Goal: Task Accomplishment & Management: Use online tool/utility

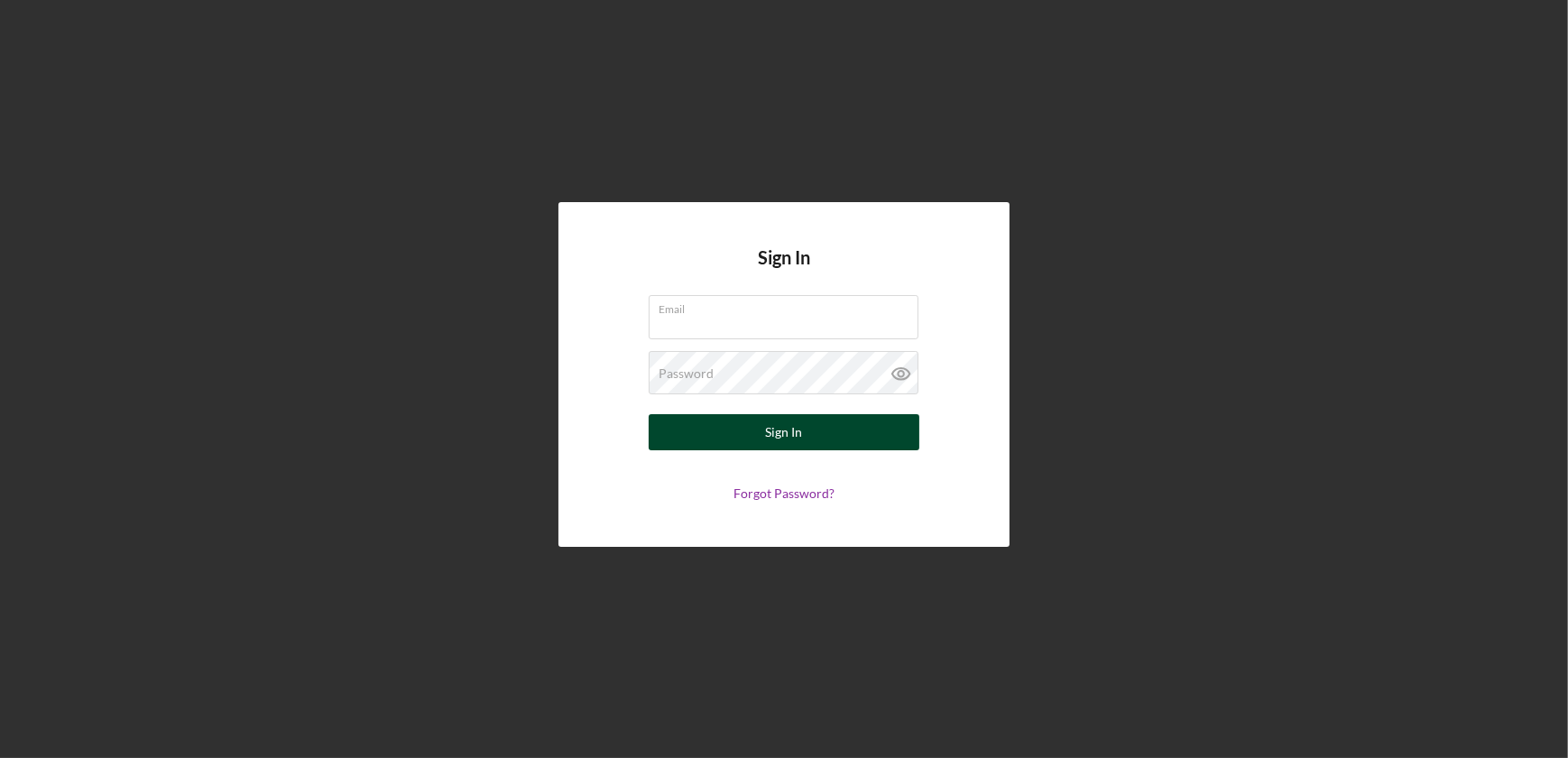
type input "[EMAIL_ADDRESS][DOMAIN_NAME]"
click at [815, 432] on button "Sign In" at bounding box center [784, 431] width 271 height 36
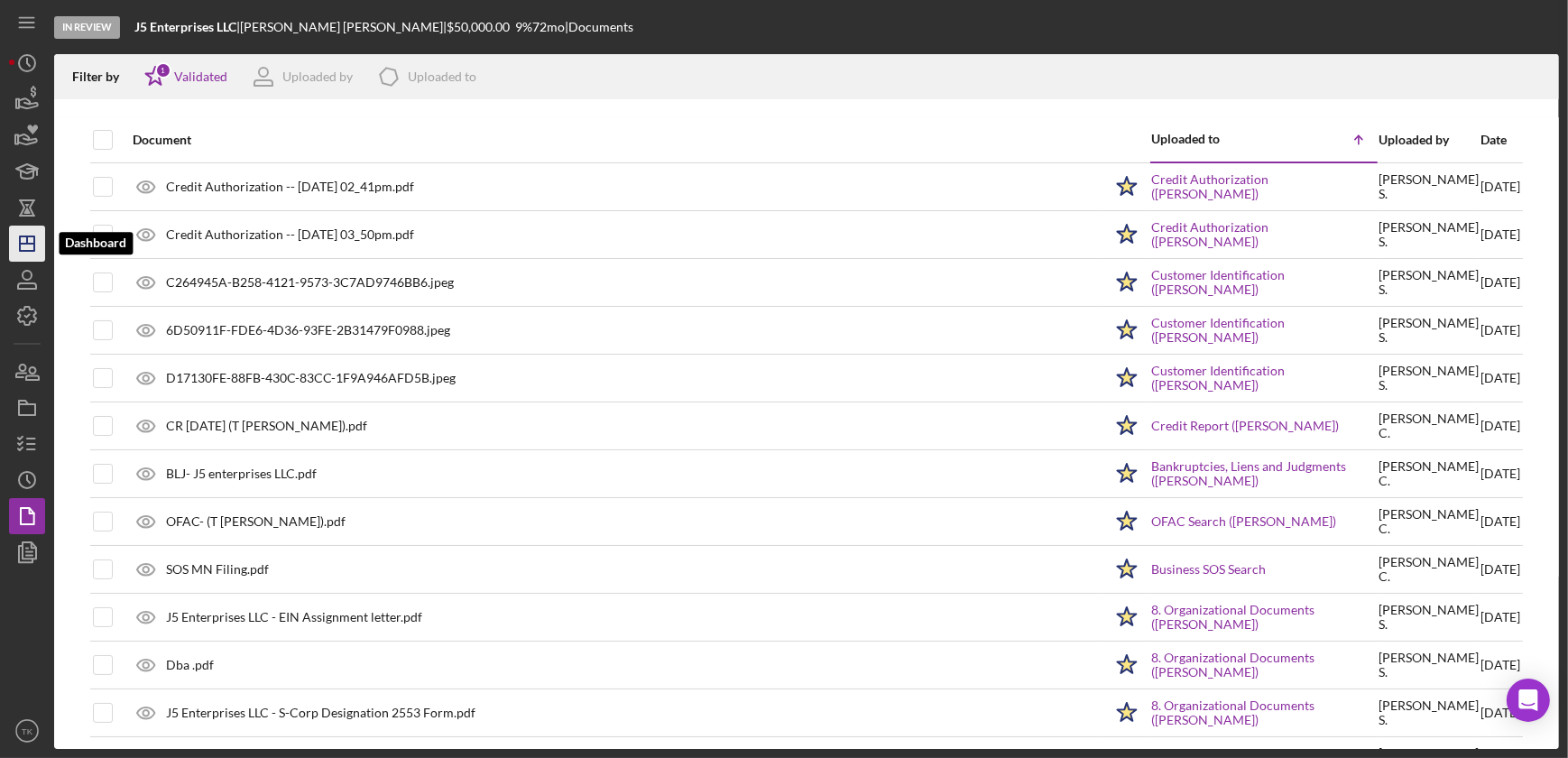
click at [32, 242] on icon "Icon/Dashboard" at bounding box center [28, 243] width 45 height 45
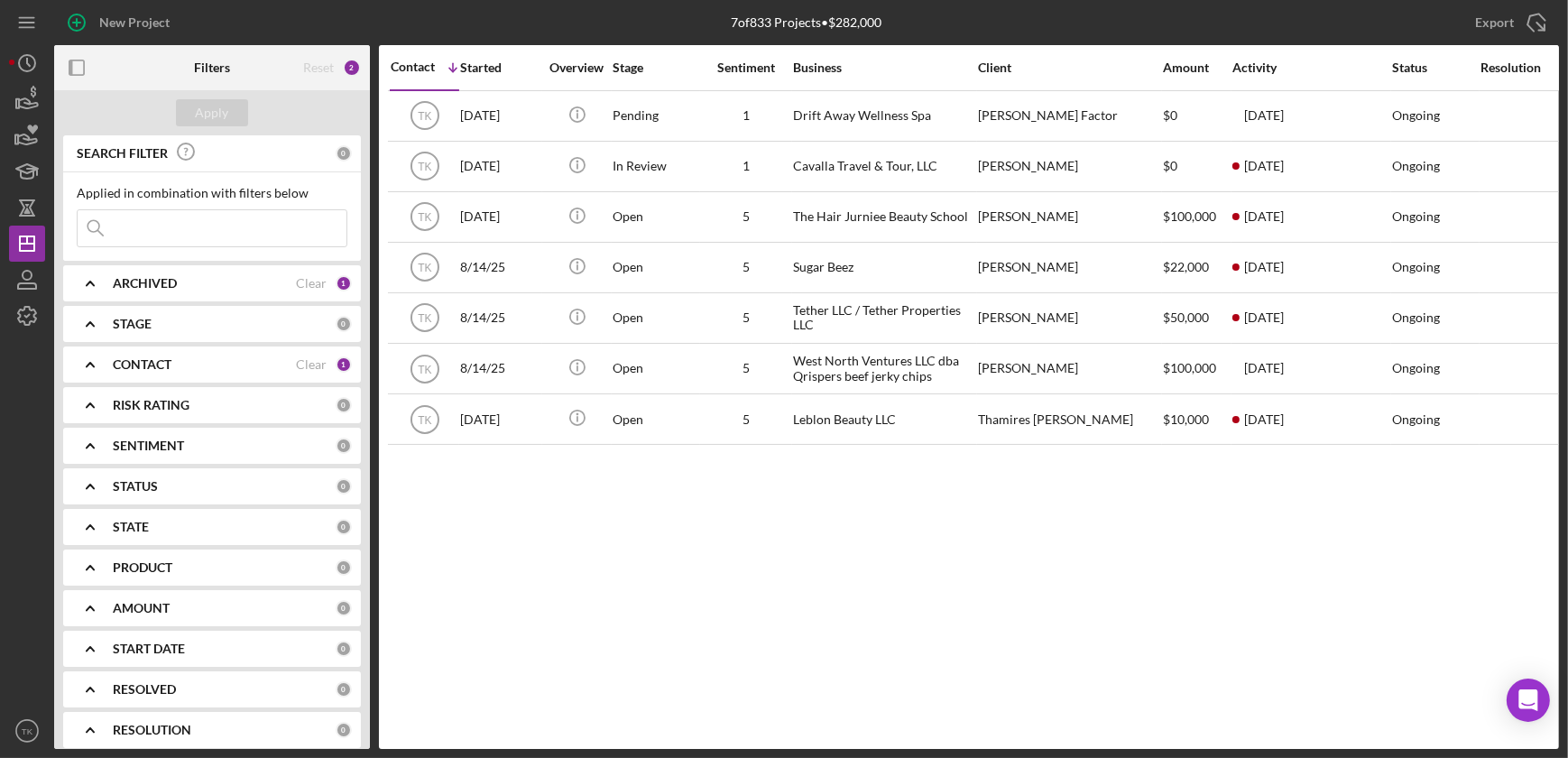
click at [229, 356] on div "CONTACT Clear 1" at bounding box center [232, 364] width 239 height 16
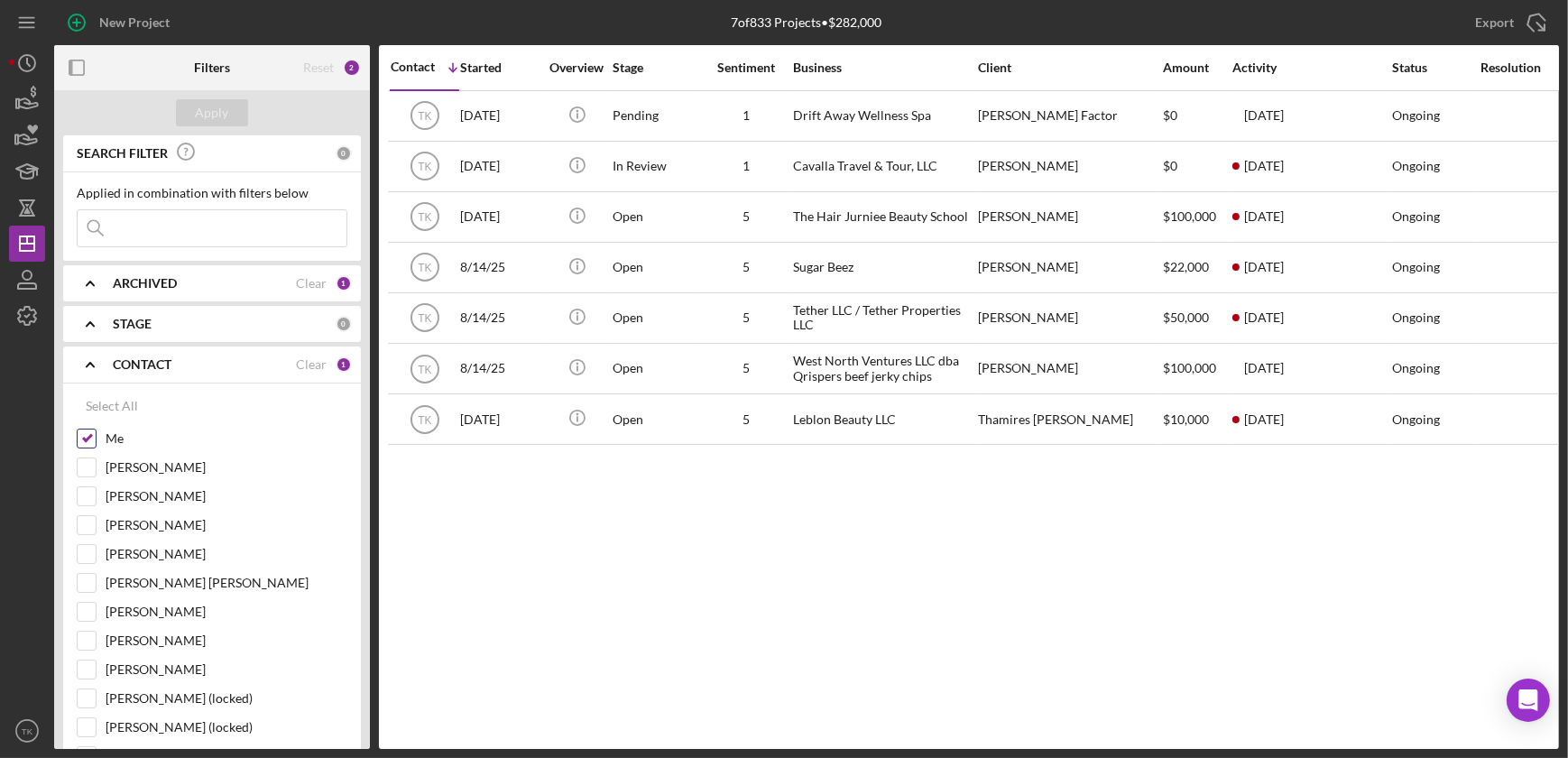
drag, startPoint x: 81, startPoint y: 440, endPoint x: 96, endPoint y: 429, distance: 18.6
click at [81, 439] on input "Me" at bounding box center [87, 438] width 18 height 18
checkbox input "false"
click at [233, 96] on div "Apply" at bounding box center [212, 113] width 316 height 45
click at [230, 106] on button "Apply" at bounding box center [212, 112] width 72 height 27
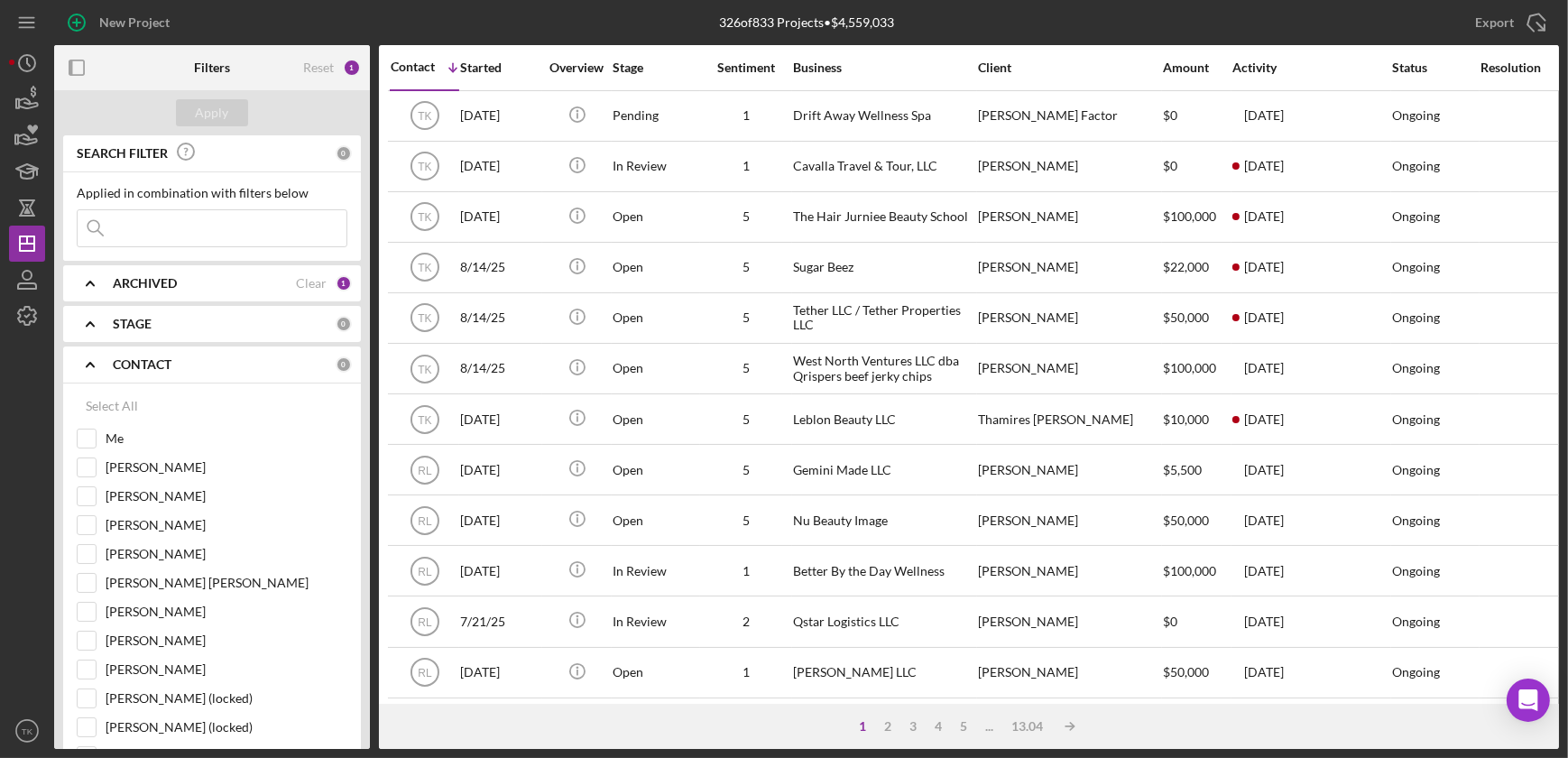
click at [133, 329] on b "STAGE" at bounding box center [132, 324] width 38 height 15
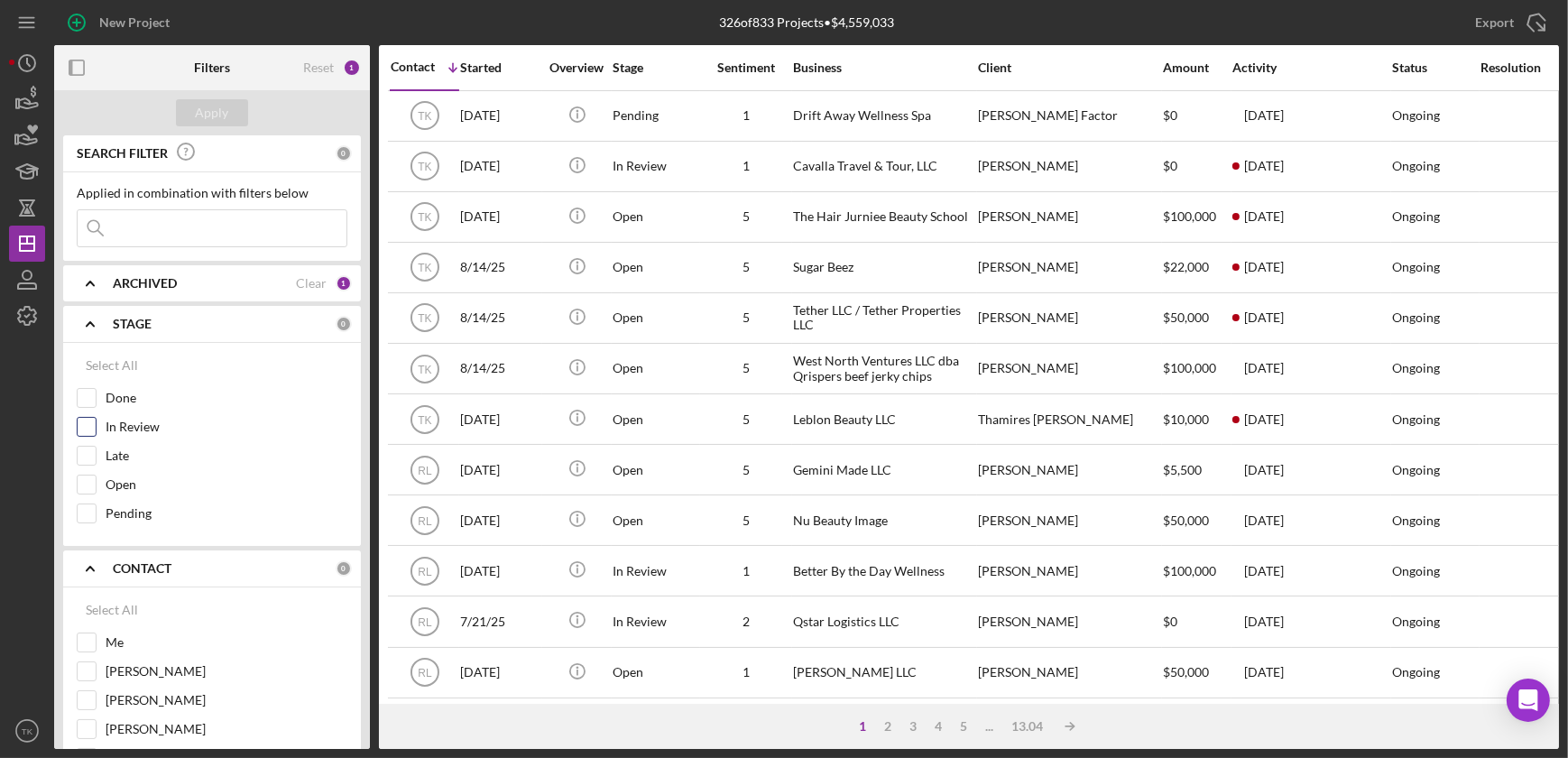
click at [83, 422] on input "In Review" at bounding box center [87, 426] width 18 height 18
checkbox input "true"
click at [81, 479] on input "Open" at bounding box center [87, 484] width 18 height 18
checkbox input "true"
click at [84, 508] on input "Pending" at bounding box center [87, 513] width 18 height 18
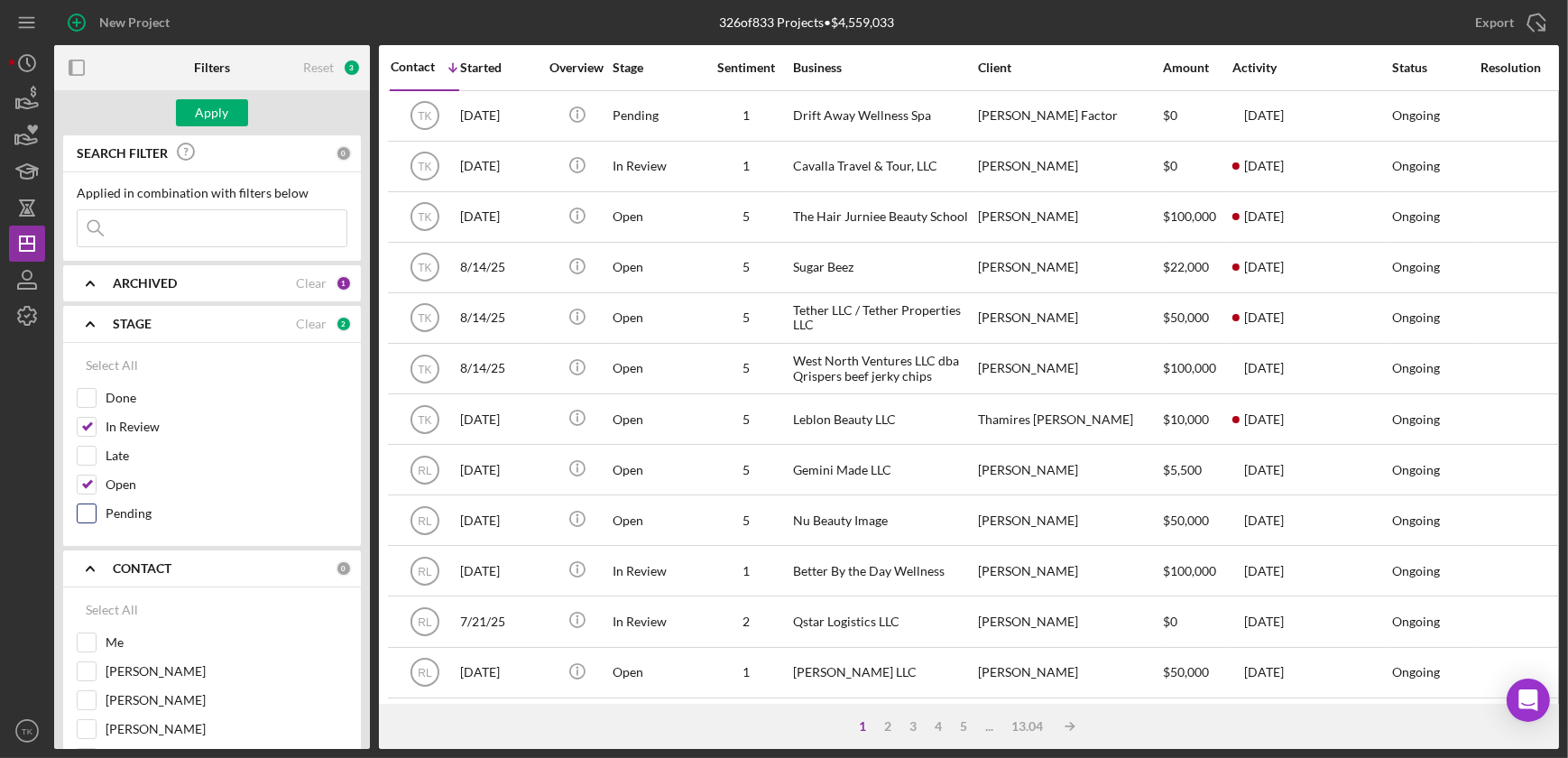
checkbox input "true"
click at [221, 117] on div "Apply" at bounding box center [213, 112] width 33 height 27
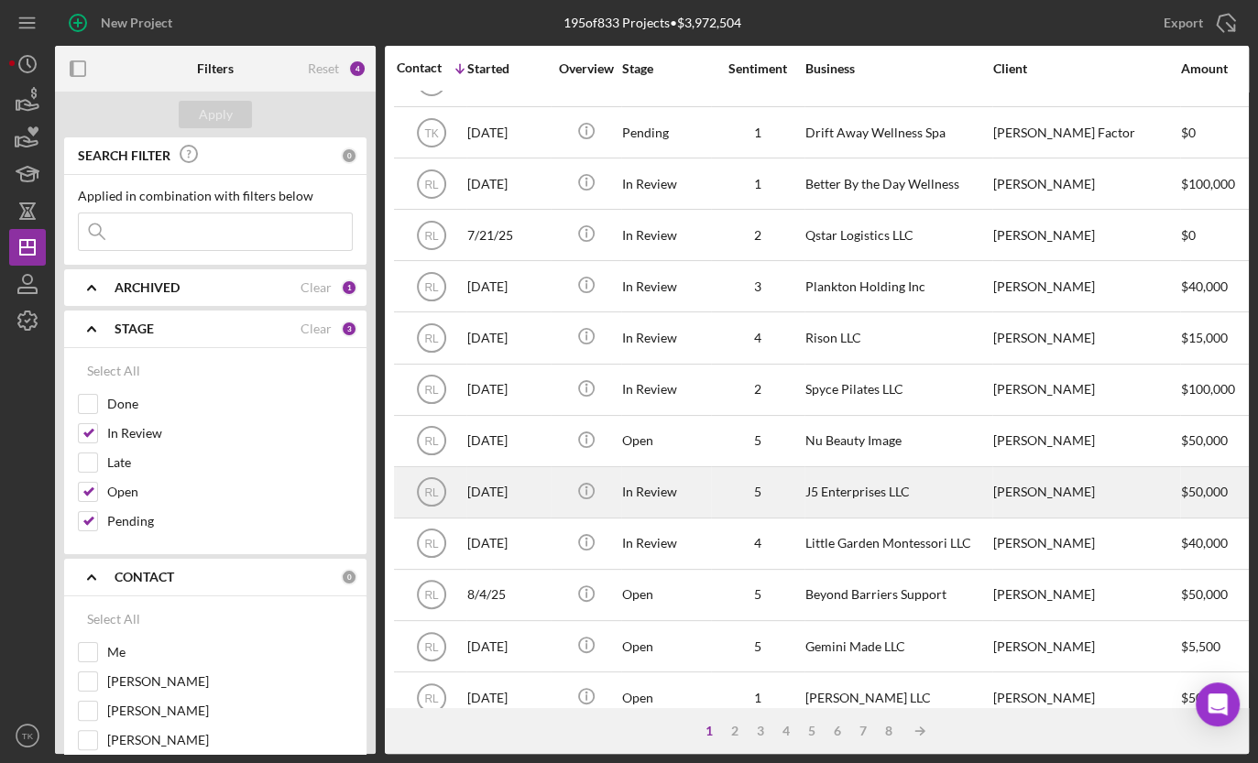
scroll to position [333, 0]
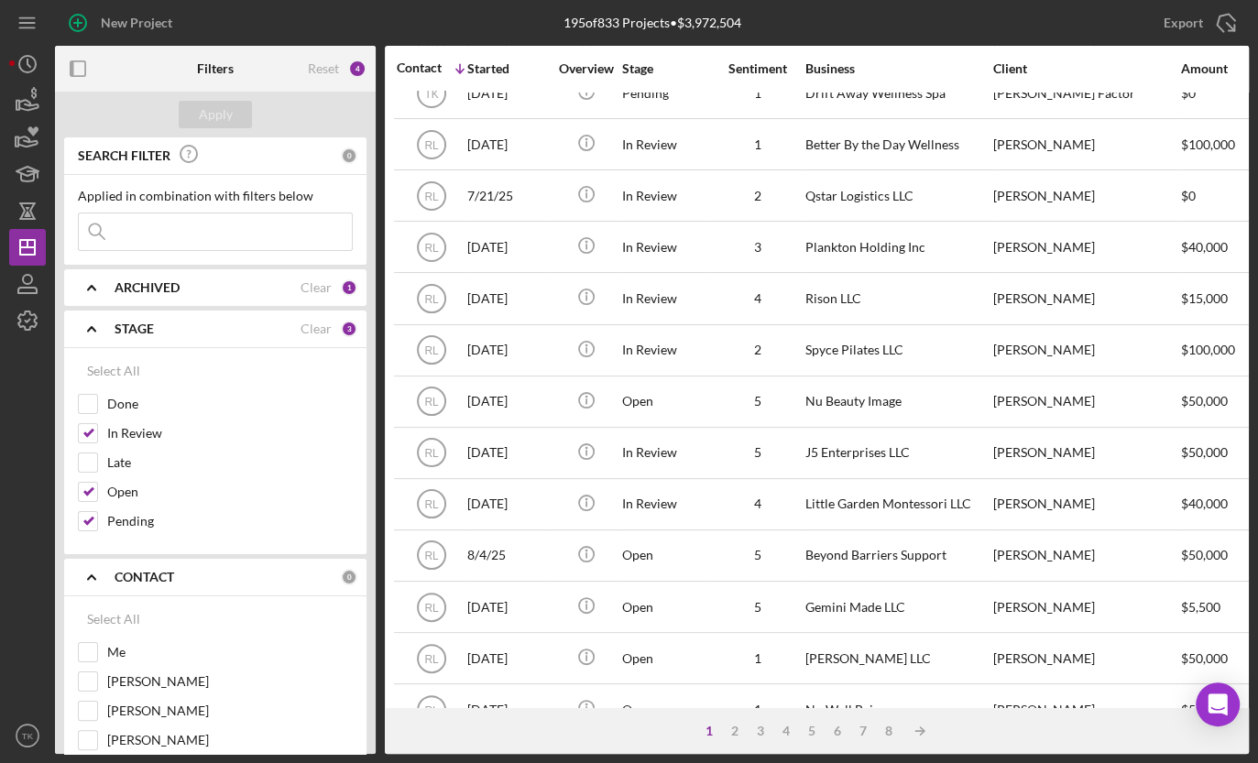
click at [422, 24] on div "New Project" at bounding box center [254, 23] width 398 height 46
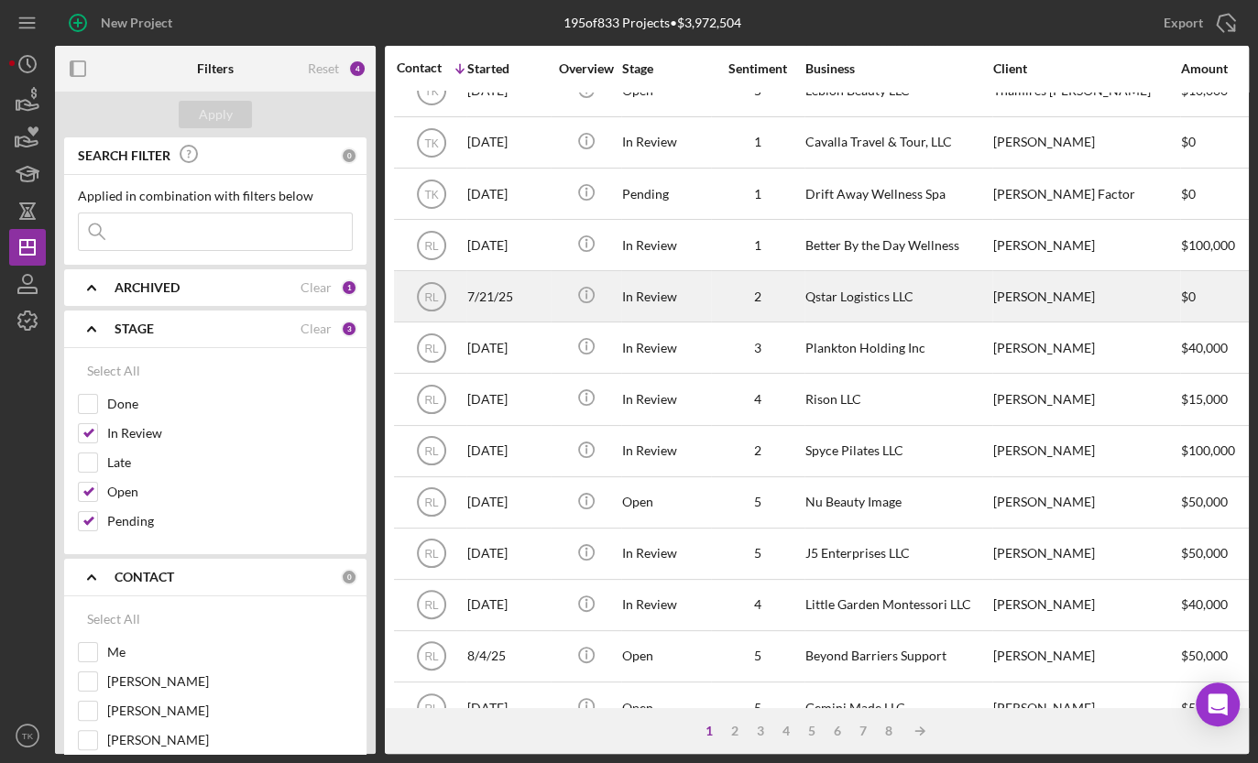
scroll to position [0, 0]
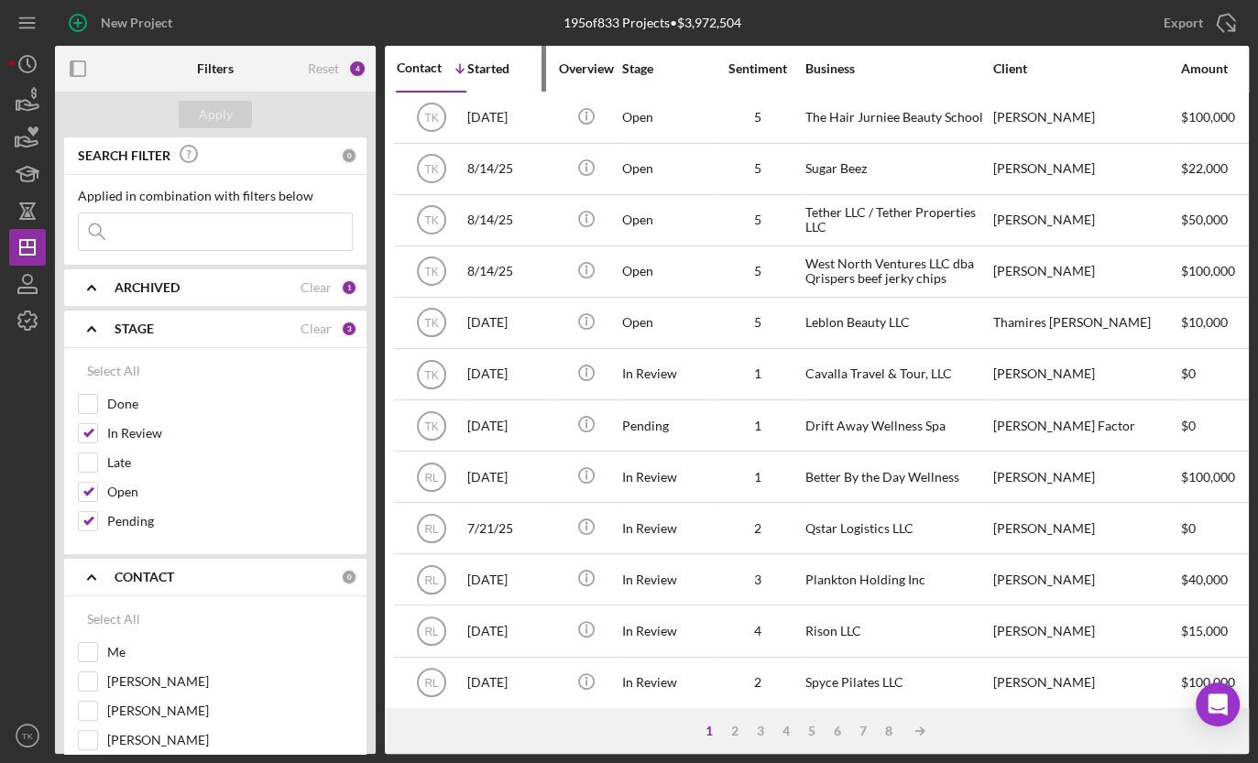
click at [500, 65] on div "Started" at bounding box center [508, 68] width 82 height 15
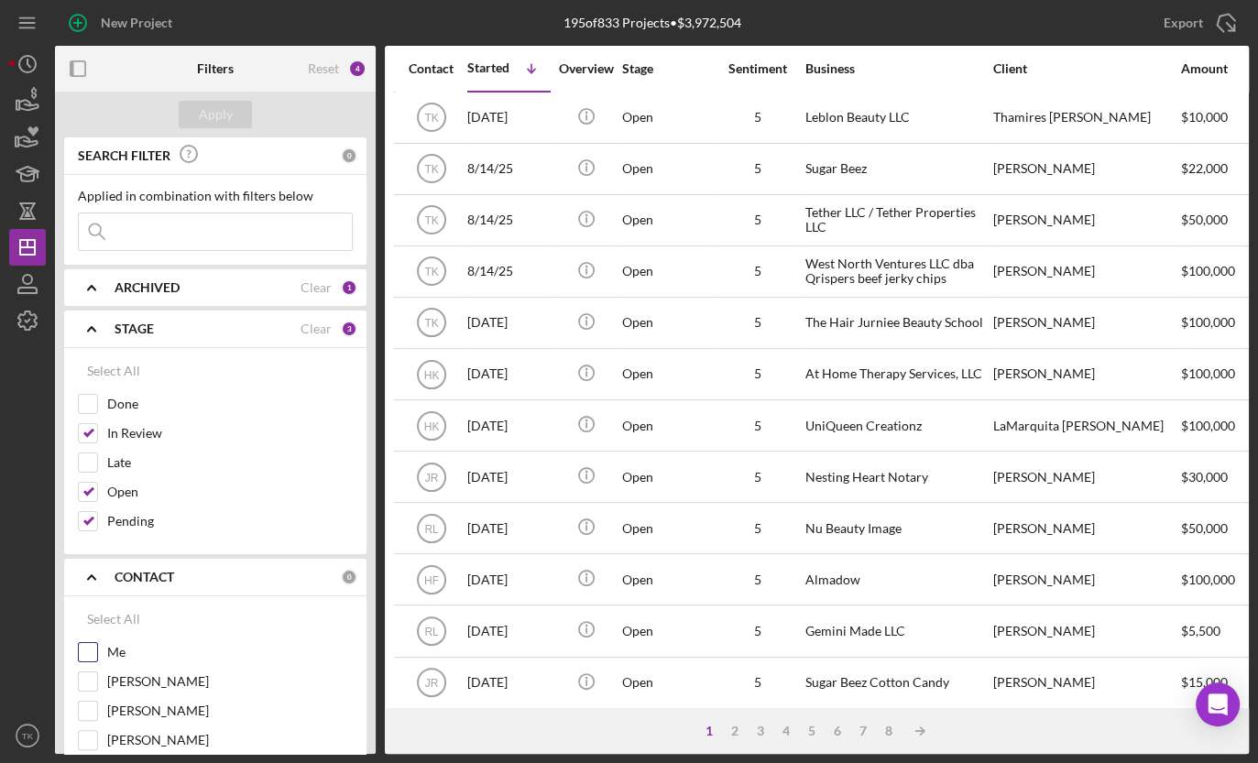
click at [93, 653] on input "Me" at bounding box center [88, 652] width 18 height 18
checkbox input "true"
